Goal: Task Accomplishment & Management: Manage account settings

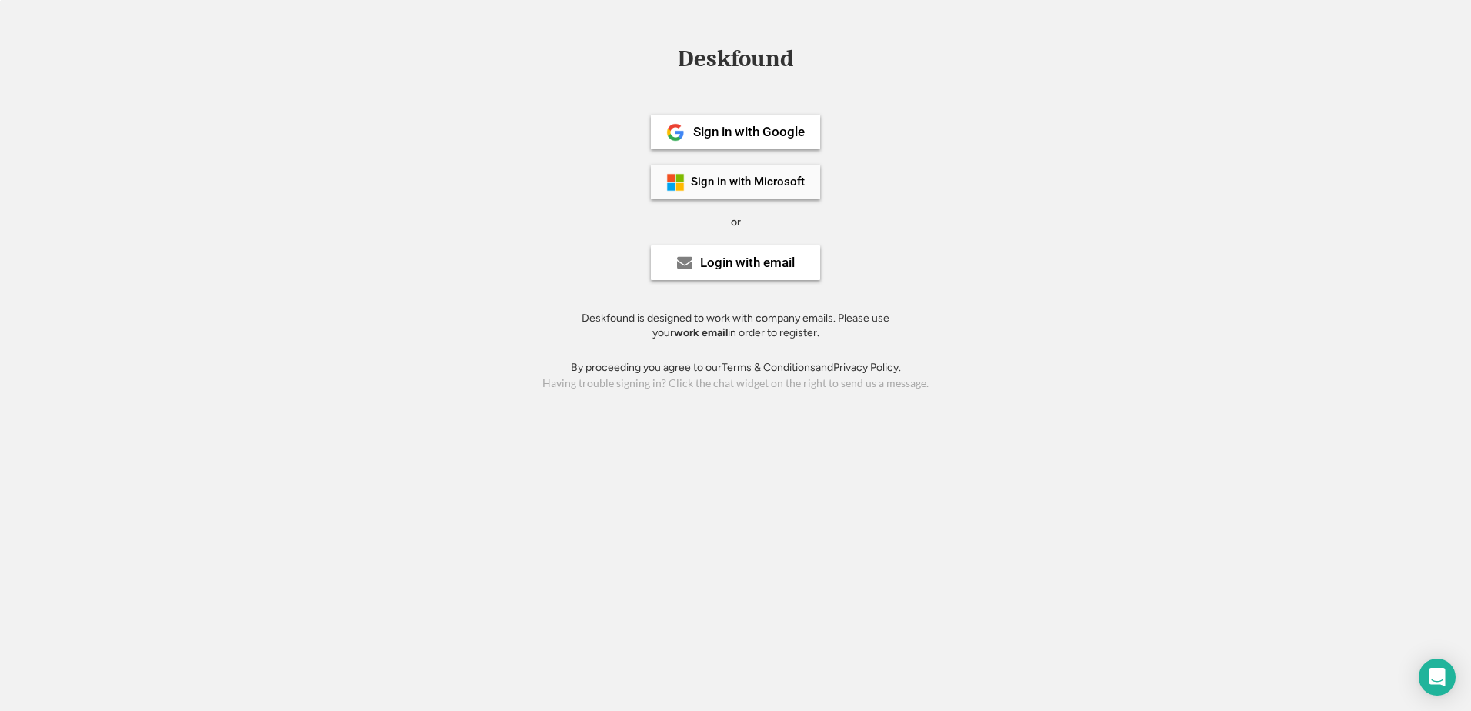
click at [770, 190] on div "Sign in with Microsoft" at bounding box center [735, 182] width 169 height 35
click at [773, 386] on div "Having trouble signing in? Click the chat widget on the right to send us a mess…" at bounding box center [735, 383] width 1471 height 16
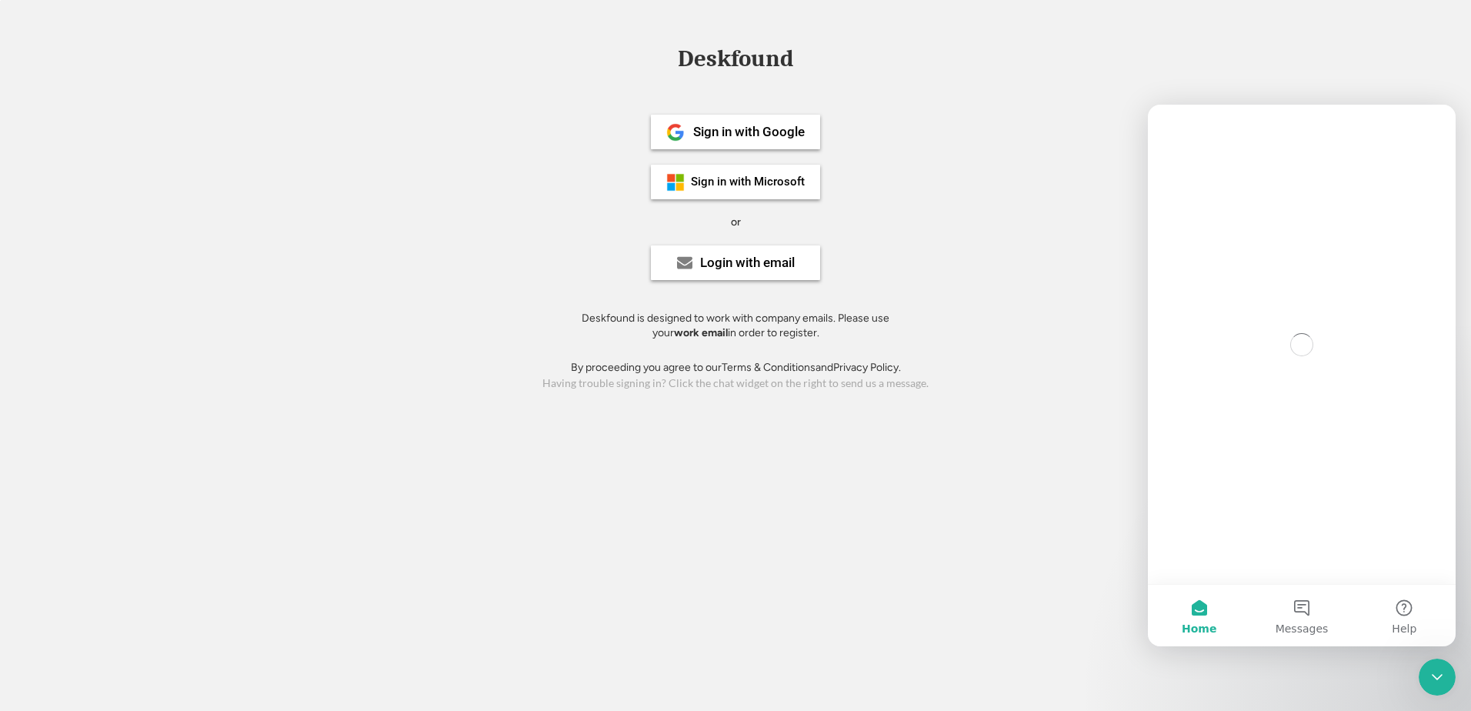
click at [1315, 112] on div "Intercom messenger" at bounding box center [1302, 166] width 308 height 122
click at [1072, 105] on div "Deskfound Sign in with Google Sign in with Microsoft or Login with email Deskfo…" at bounding box center [735, 220] width 1471 height 347
click at [1076, 105] on div "Deskfound Sign in with Google Sign in with Microsoft or Login with email Deskfo…" at bounding box center [735, 220] width 1471 height 347
click at [700, 182] on div "Sign in with Microsoft" at bounding box center [748, 182] width 114 height 12
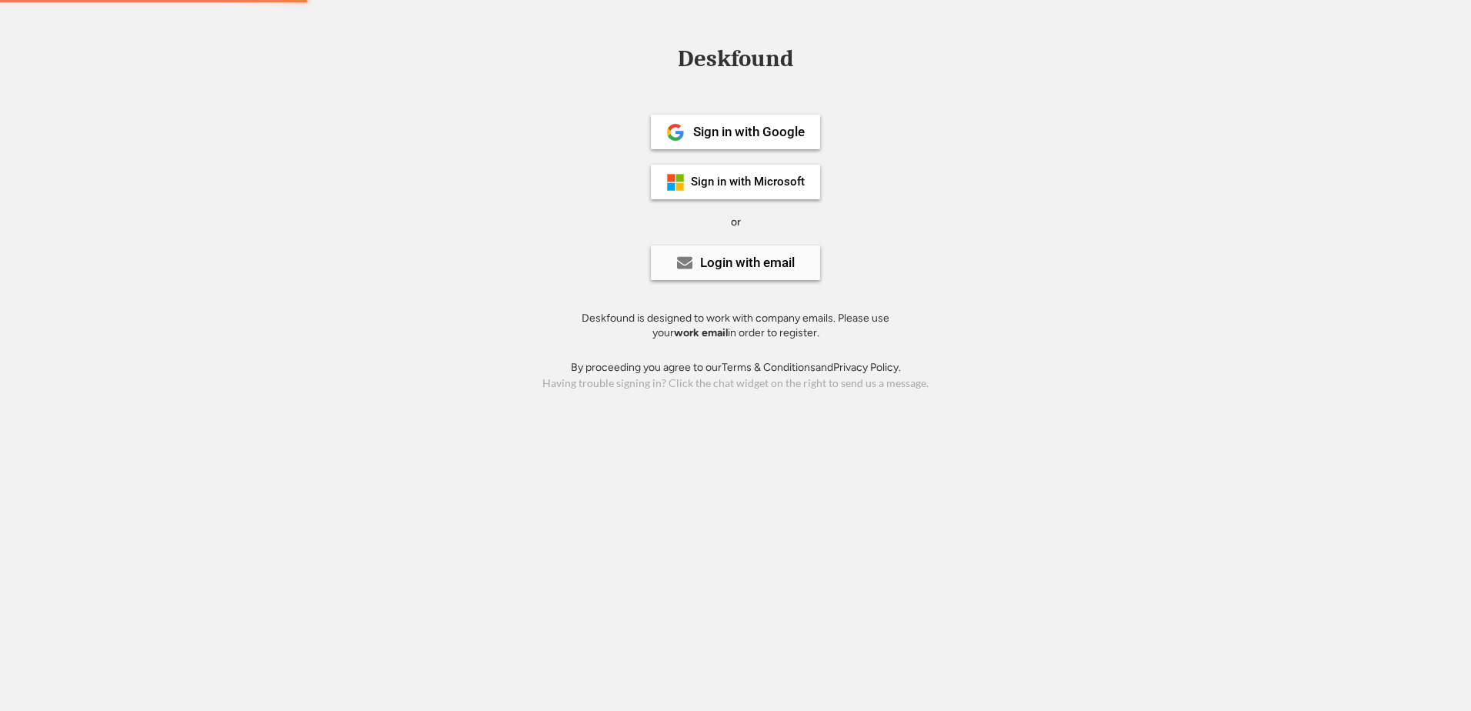
click at [773, 263] on div "Login with email" at bounding box center [747, 262] width 95 height 13
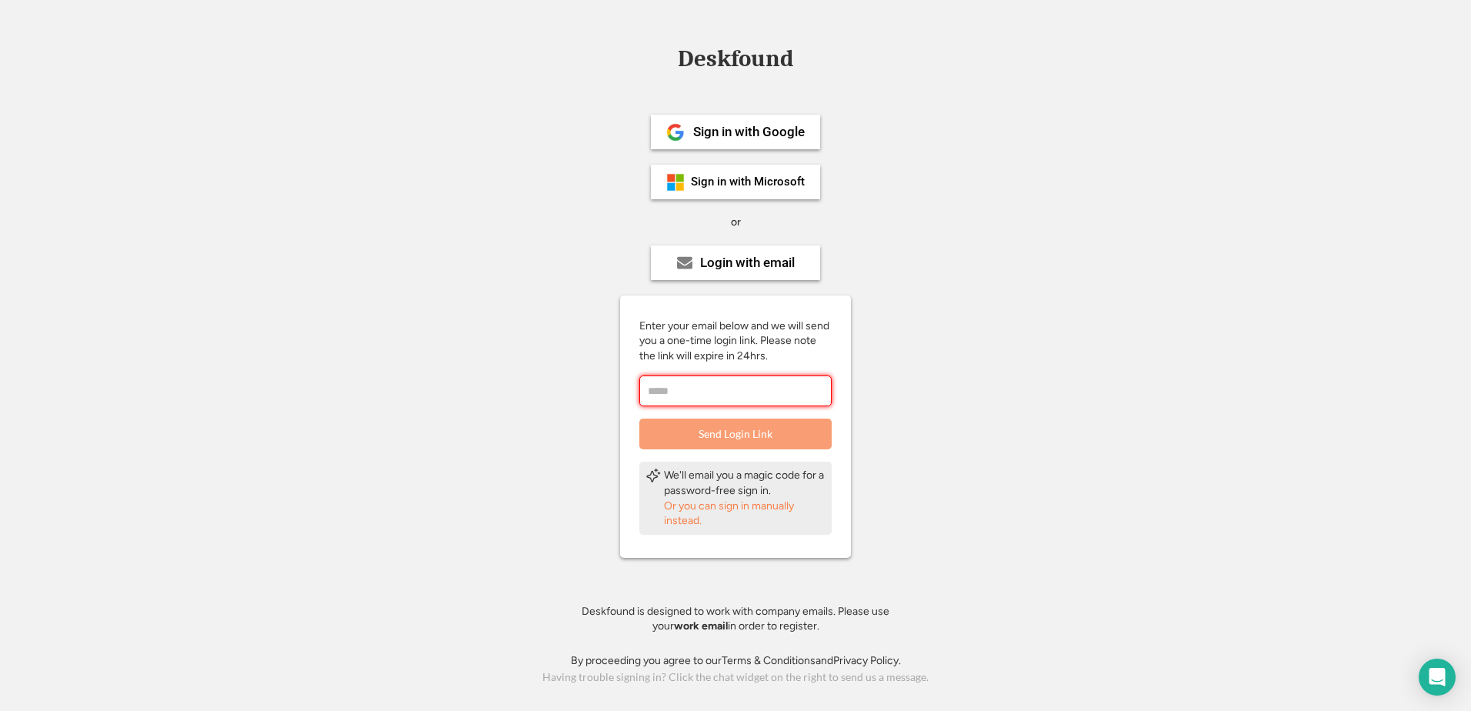
click at [692, 521] on div "Or you can sign in manually instead." at bounding box center [745, 514] width 162 height 30
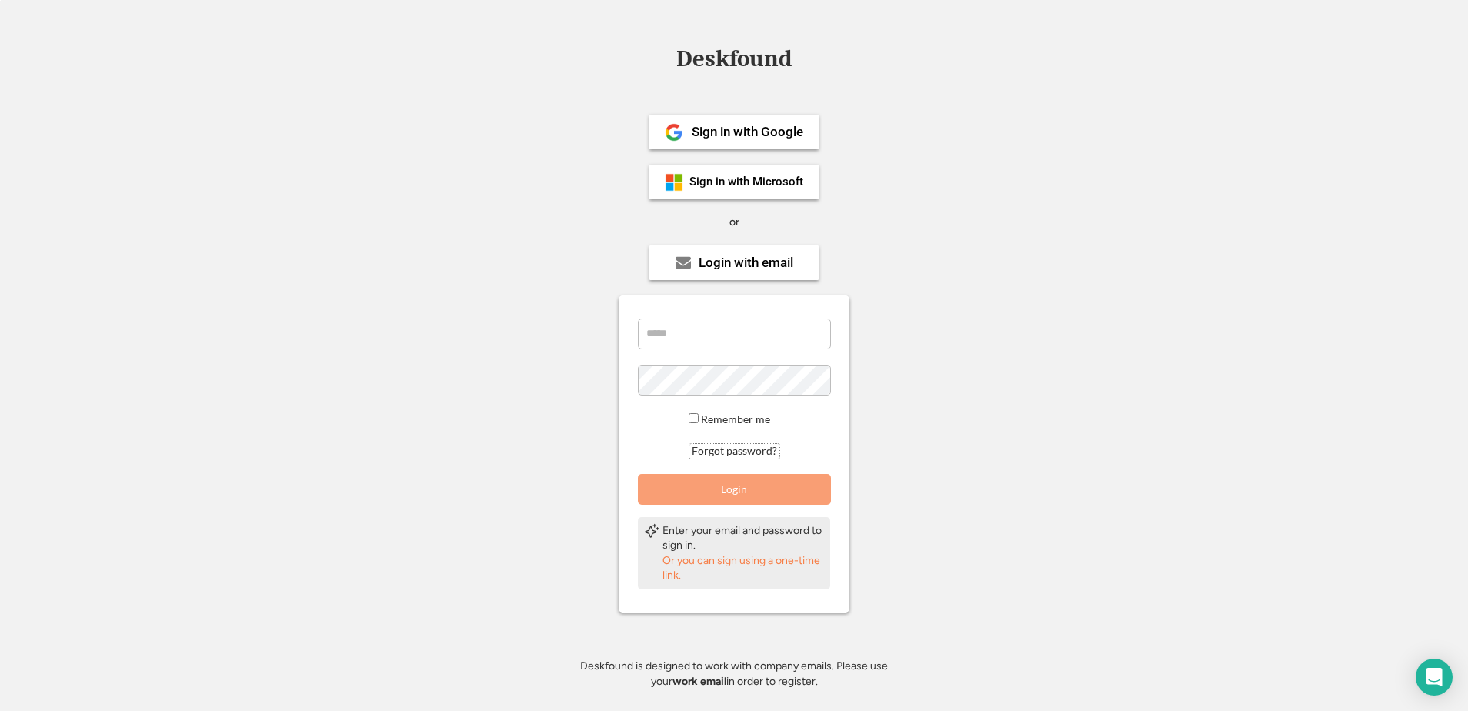
click at [714, 454] on button "Forgot password?" at bounding box center [735, 451] width 90 height 15
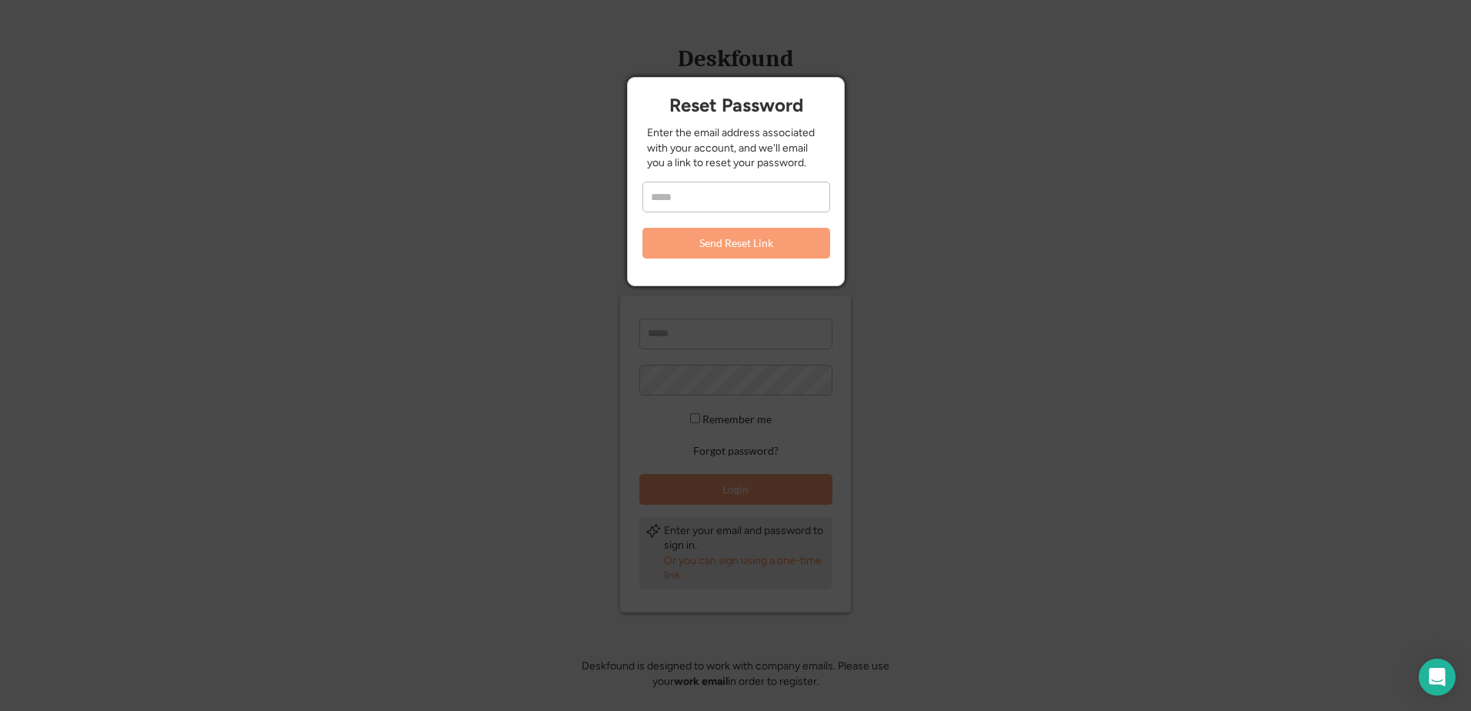
click at [751, 204] on input "email" at bounding box center [737, 197] width 188 height 31
type input "**********"
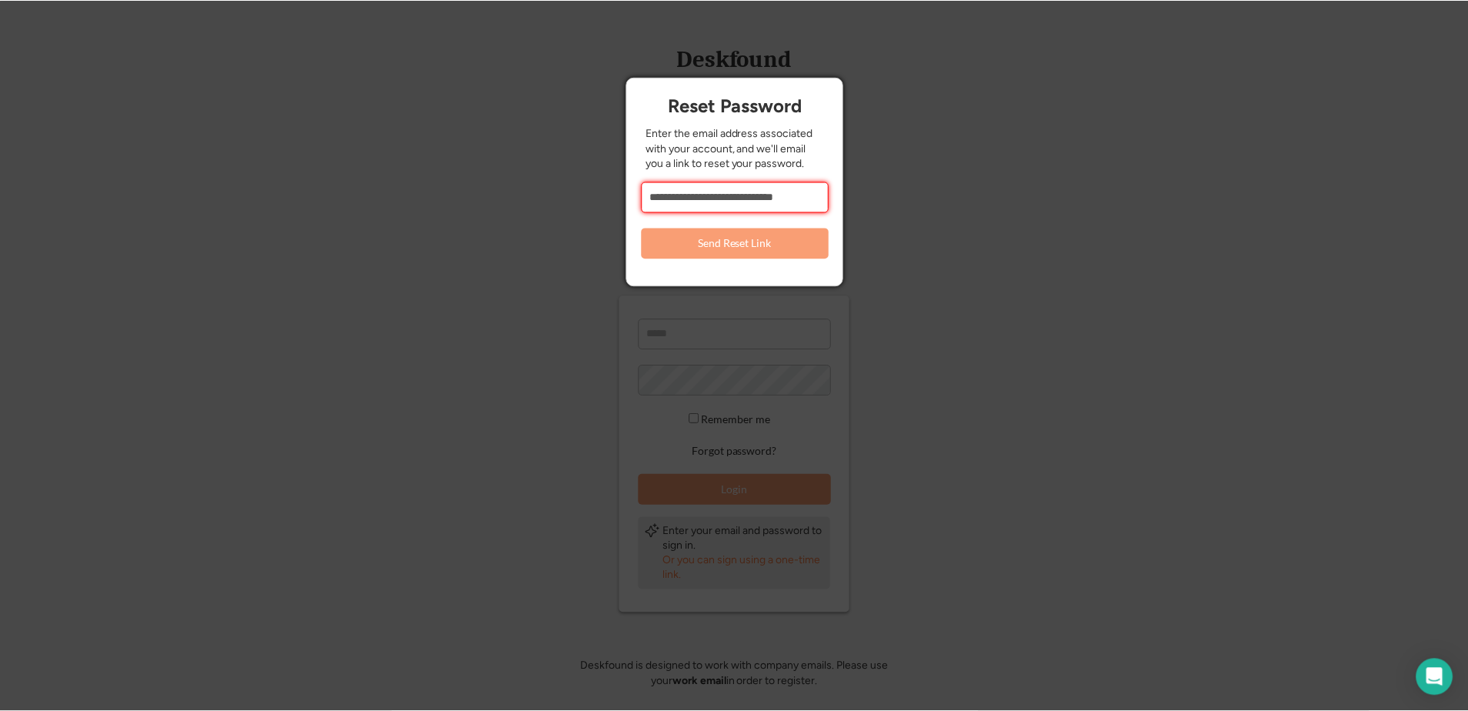
scroll to position [0, 0]
